Goal: Feedback & Contribution: Submit feedback/report problem

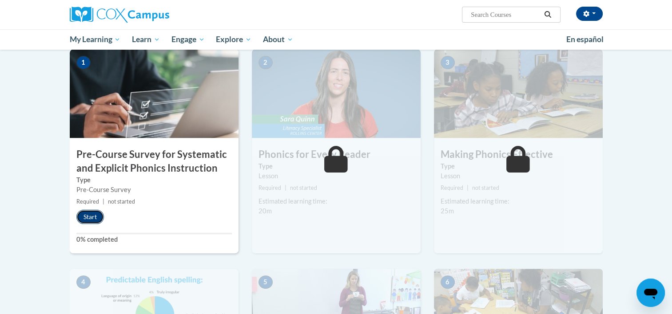
click at [91, 214] on button "Start" at bounding box center [90, 217] width 28 height 14
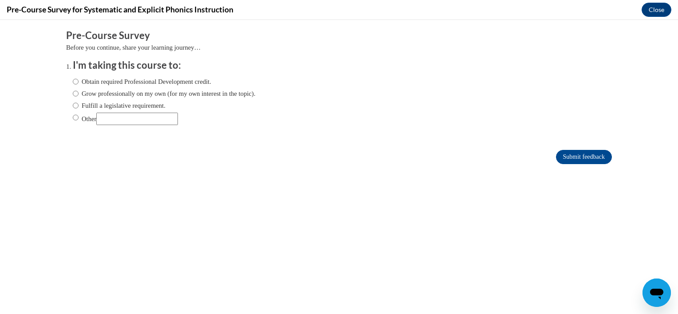
click at [76, 108] on label "Fulfill a legislative requirement." at bounding box center [119, 106] width 93 height 10
click at [76, 108] on input "Fulfill a legislative requirement." at bounding box center [76, 106] width 6 height 10
radio input "true"
click at [76, 108] on label "Fulfill a legislative requirement." at bounding box center [119, 106] width 93 height 10
click at [76, 108] on input "Fulfill a legislative requirement." at bounding box center [76, 106] width 6 height 10
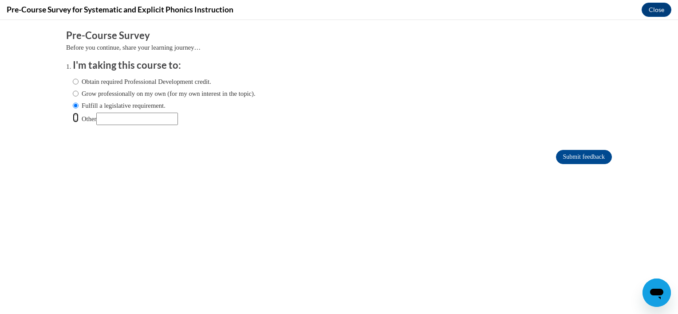
click at [73, 117] on input "Other" at bounding box center [76, 118] width 6 height 10
radio input "true"
click at [90, 94] on label "Grow professionally on my own (for my own interest in the topic)." at bounding box center [164, 94] width 183 height 10
click at [79, 94] on input "Grow professionally on my own (for my own interest in the topic)." at bounding box center [76, 94] width 6 height 10
radio input "true"
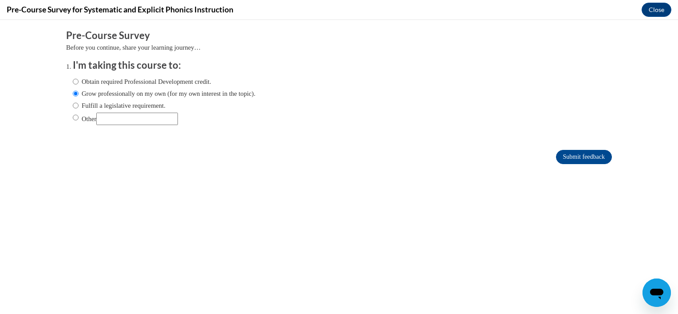
click at [74, 117] on label "Other" at bounding box center [125, 119] width 105 height 12
click at [74, 117] on input "Other" at bounding box center [76, 118] width 6 height 10
radio input "true"
click at [105, 119] on input "Other" at bounding box center [137, 119] width 82 height 12
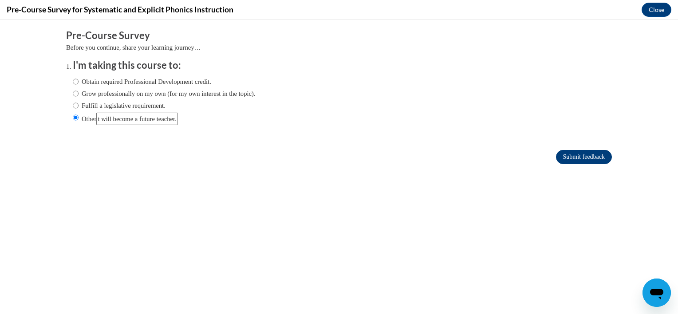
type input "As a student that will become a future teacher."
click at [556, 162] on input "Submit feedback" at bounding box center [584, 157] width 56 height 14
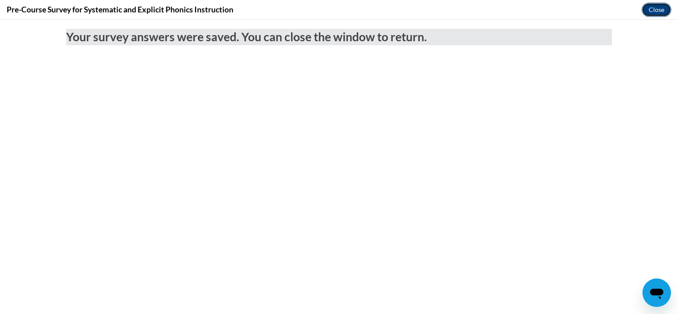
click at [650, 13] on button "Close" at bounding box center [657, 10] width 30 height 14
